Goal: Check status: Check status

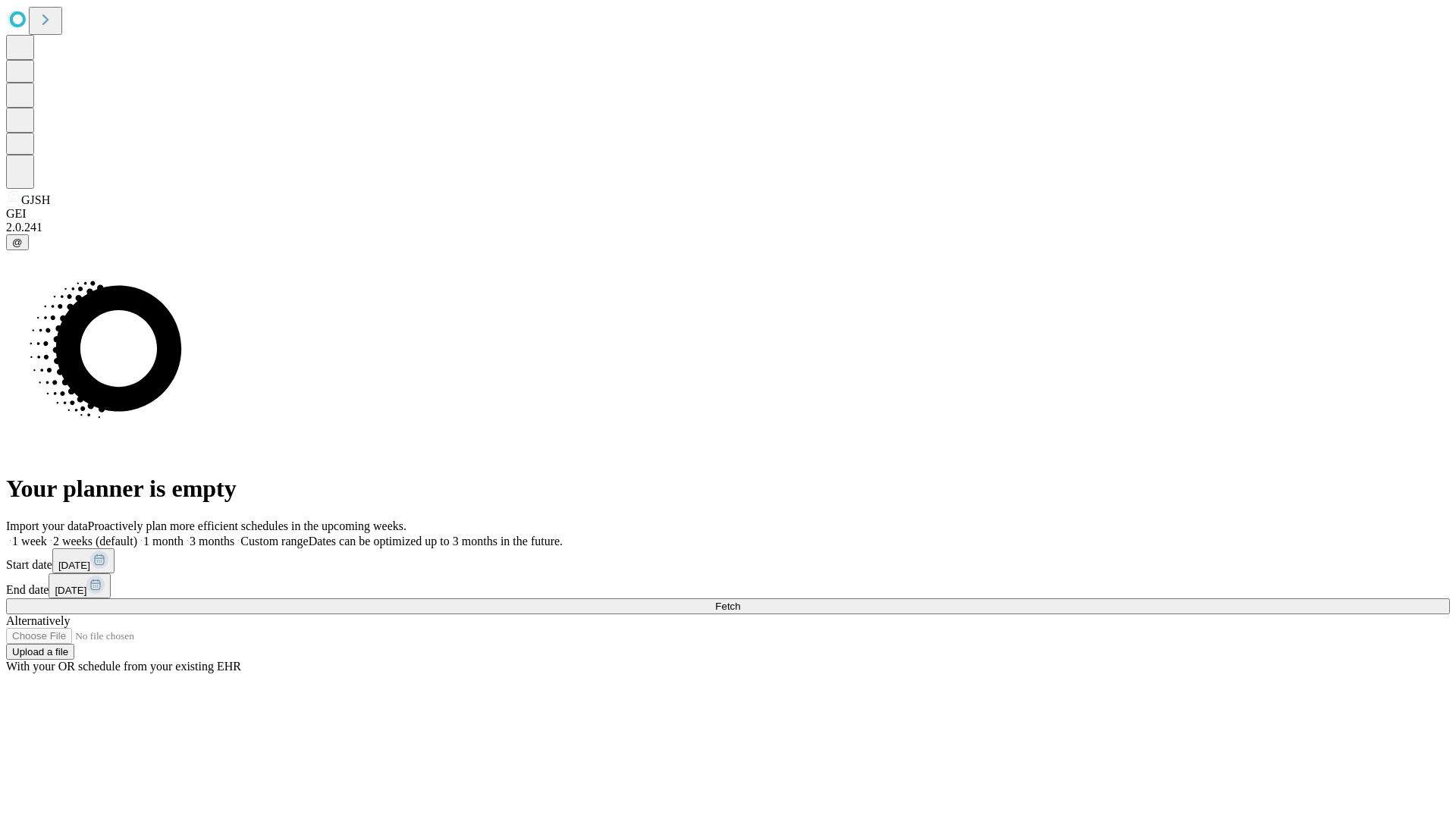
click at [741, 601] on span "Fetch" at bounding box center [728, 607] width 25 height 12
